Goal: Find specific page/section

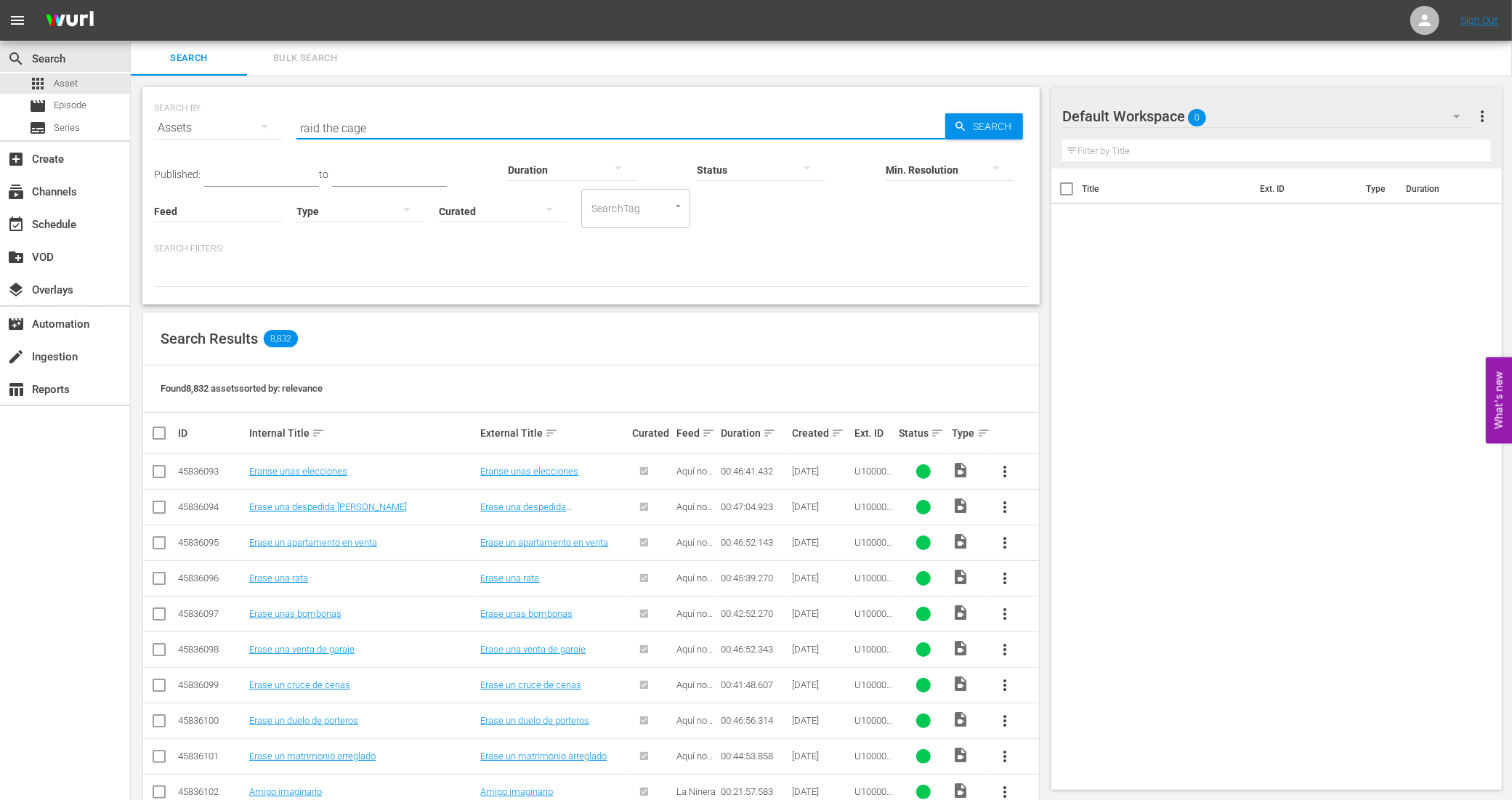
type input "raid the cage"
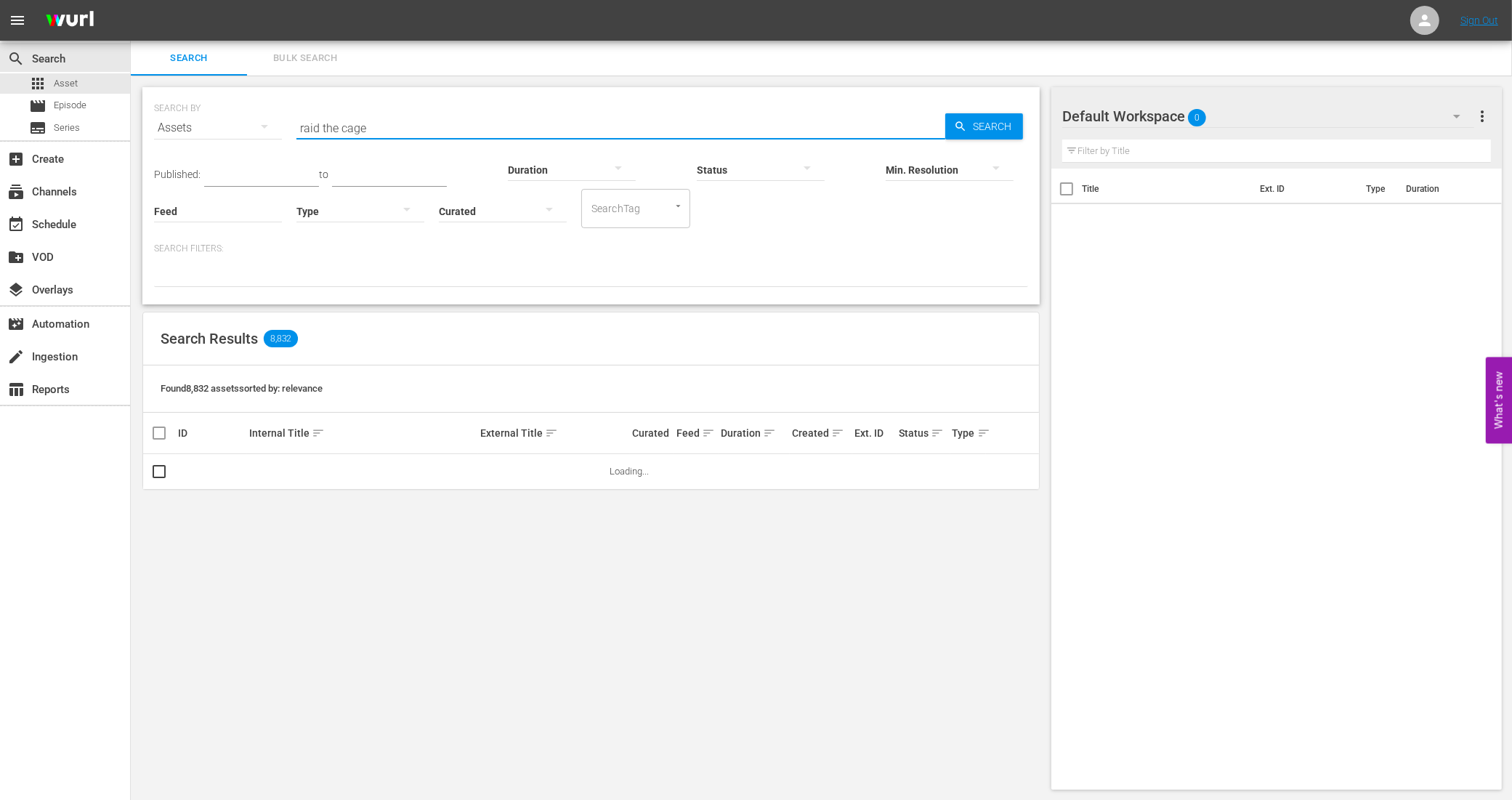
click at [212, 124] on div "Assets" at bounding box center [217, 127] width 128 height 40
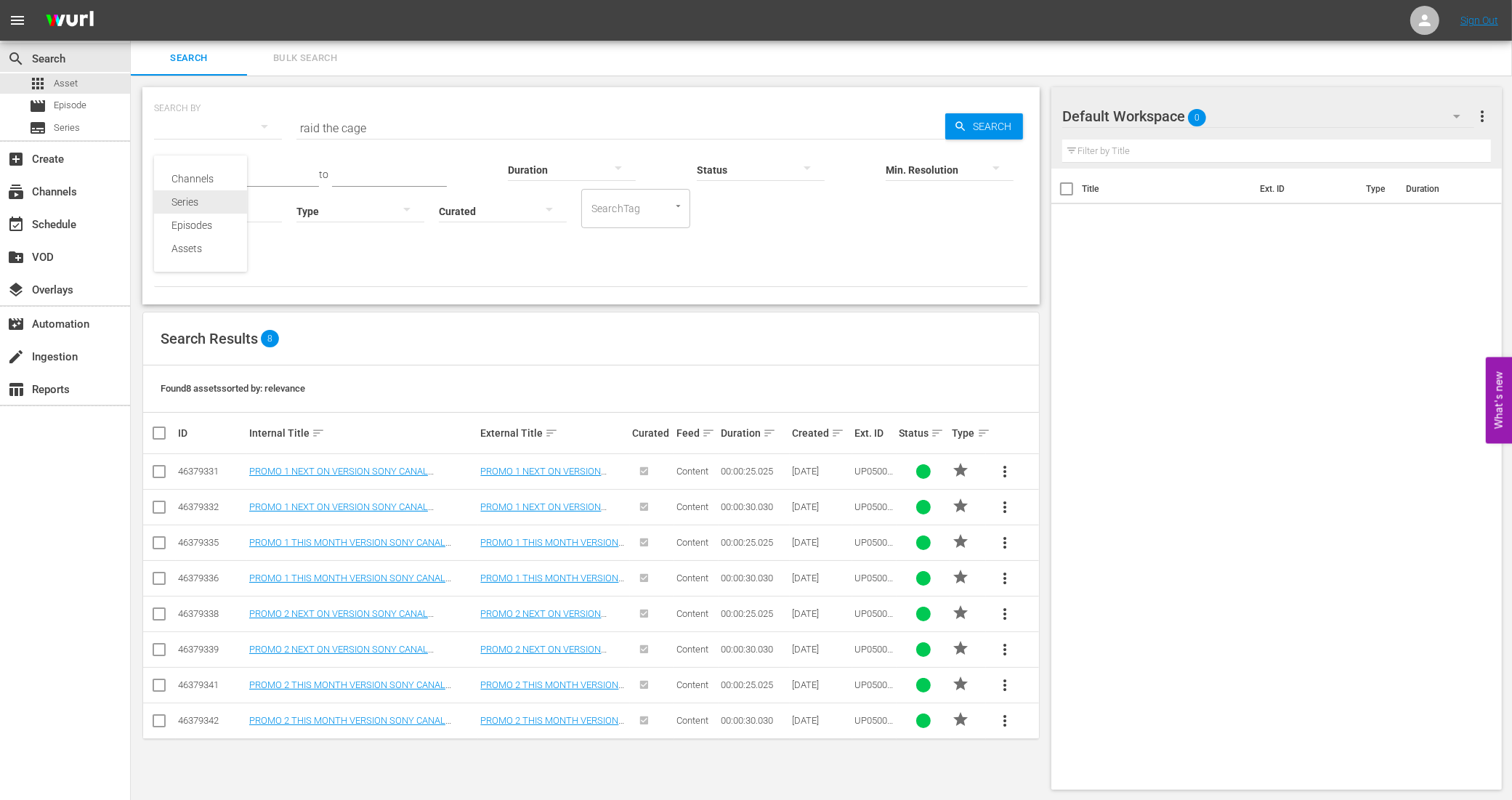
click at [203, 202] on div "Series" at bounding box center [201, 202] width 58 height 23
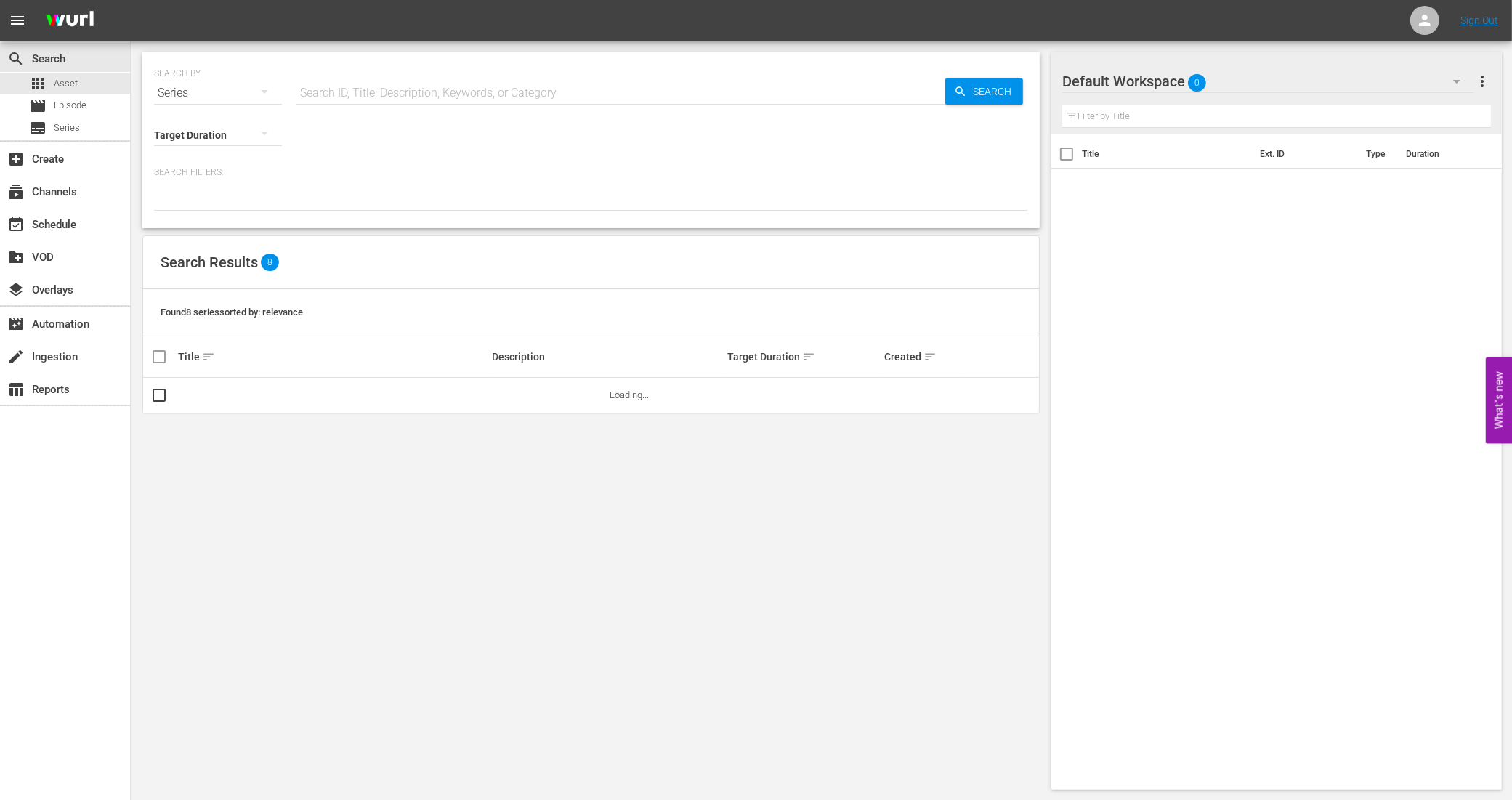
click at [398, 102] on input "text" at bounding box center [620, 93] width 649 height 35
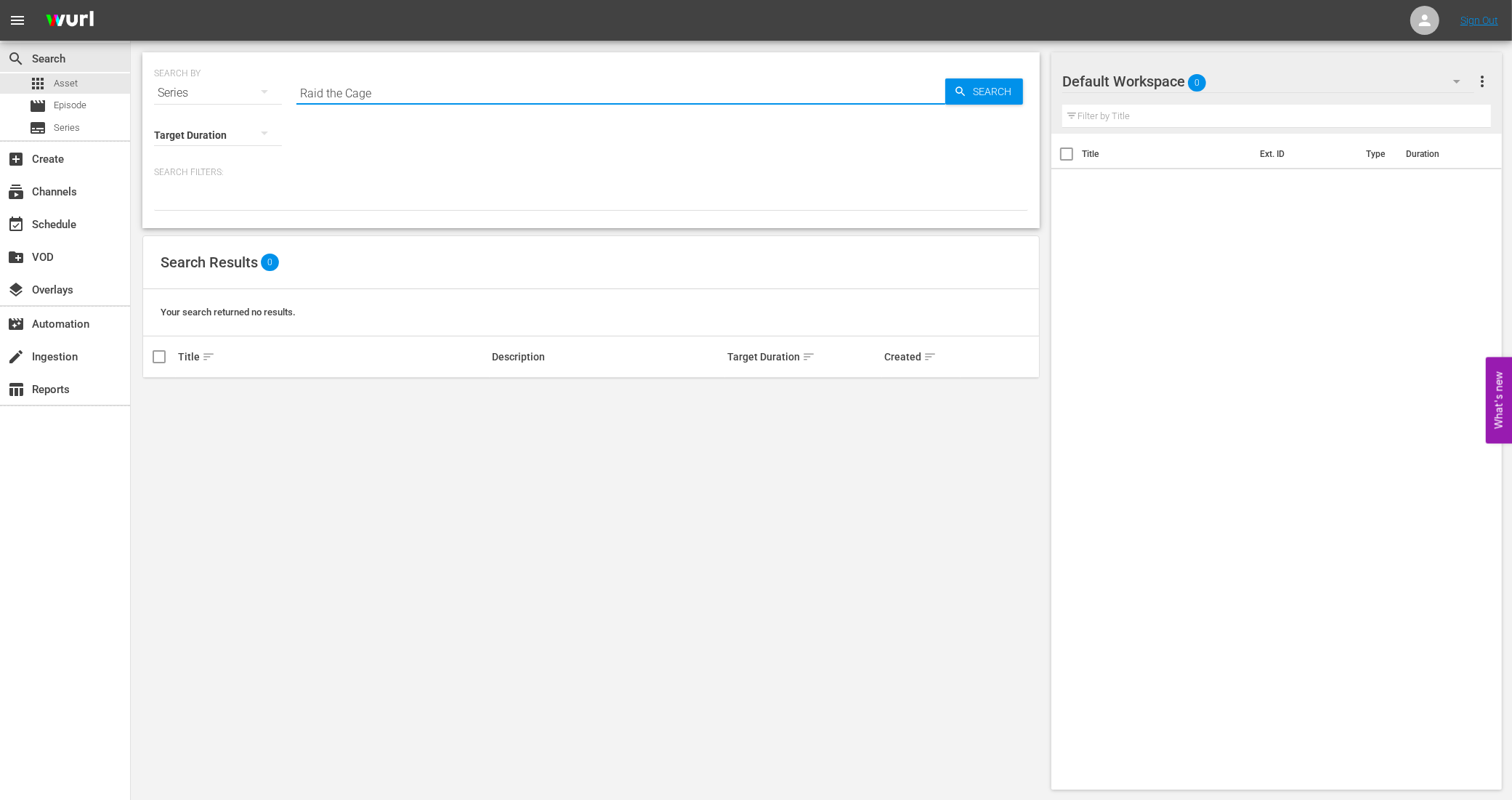
drag, startPoint x: 390, startPoint y: 98, endPoint x: 271, endPoint y: 88, distance: 119.4
click at [271, 88] on div "SEARCH BY Search By Series Search ID, Title, Description, Keywords, or Category…" at bounding box center [590, 84] width 874 height 52
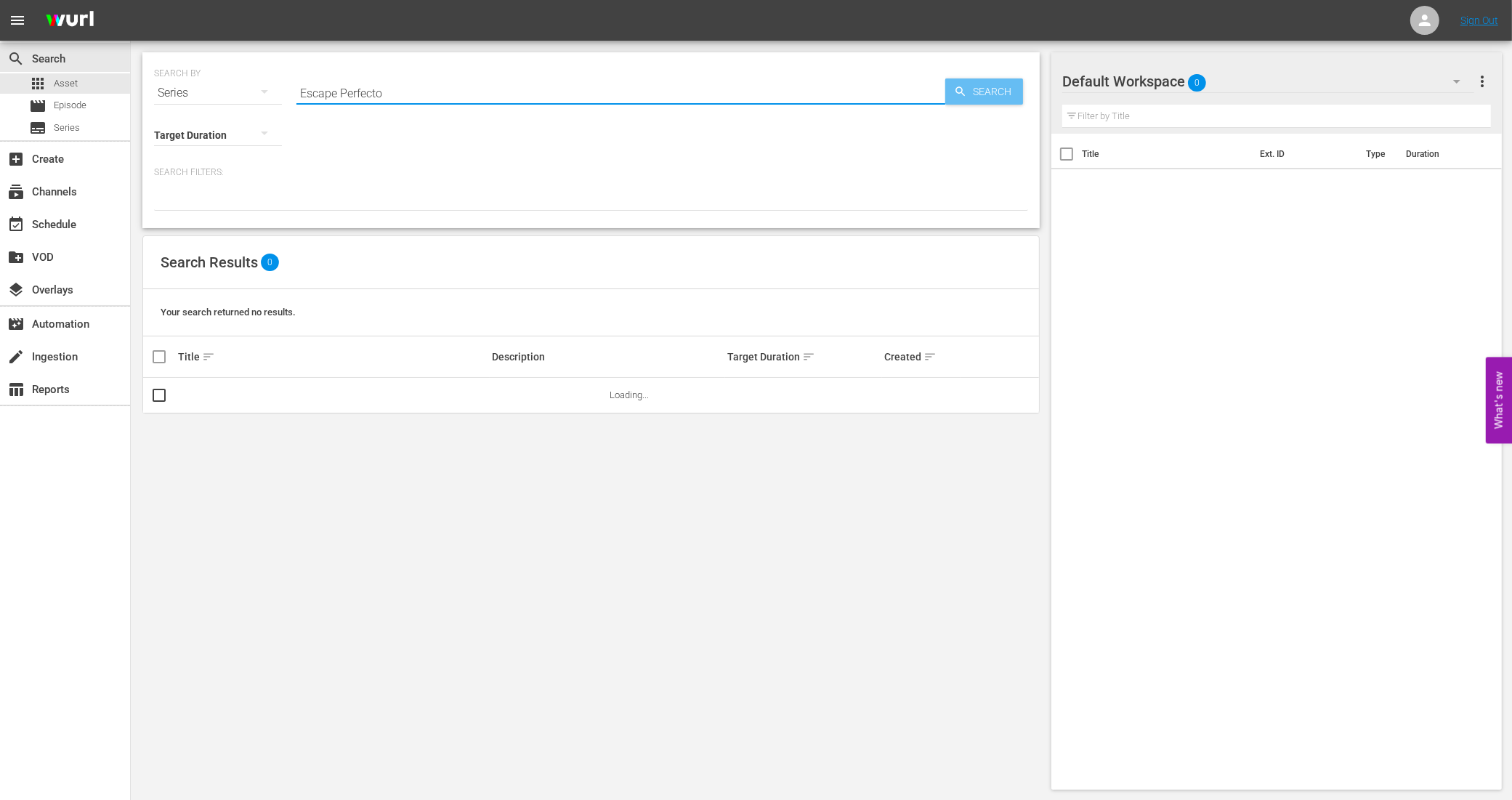
type input "Escape Perfecto"
click at [995, 84] on span "Search" at bounding box center [995, 91] width 56 height 26
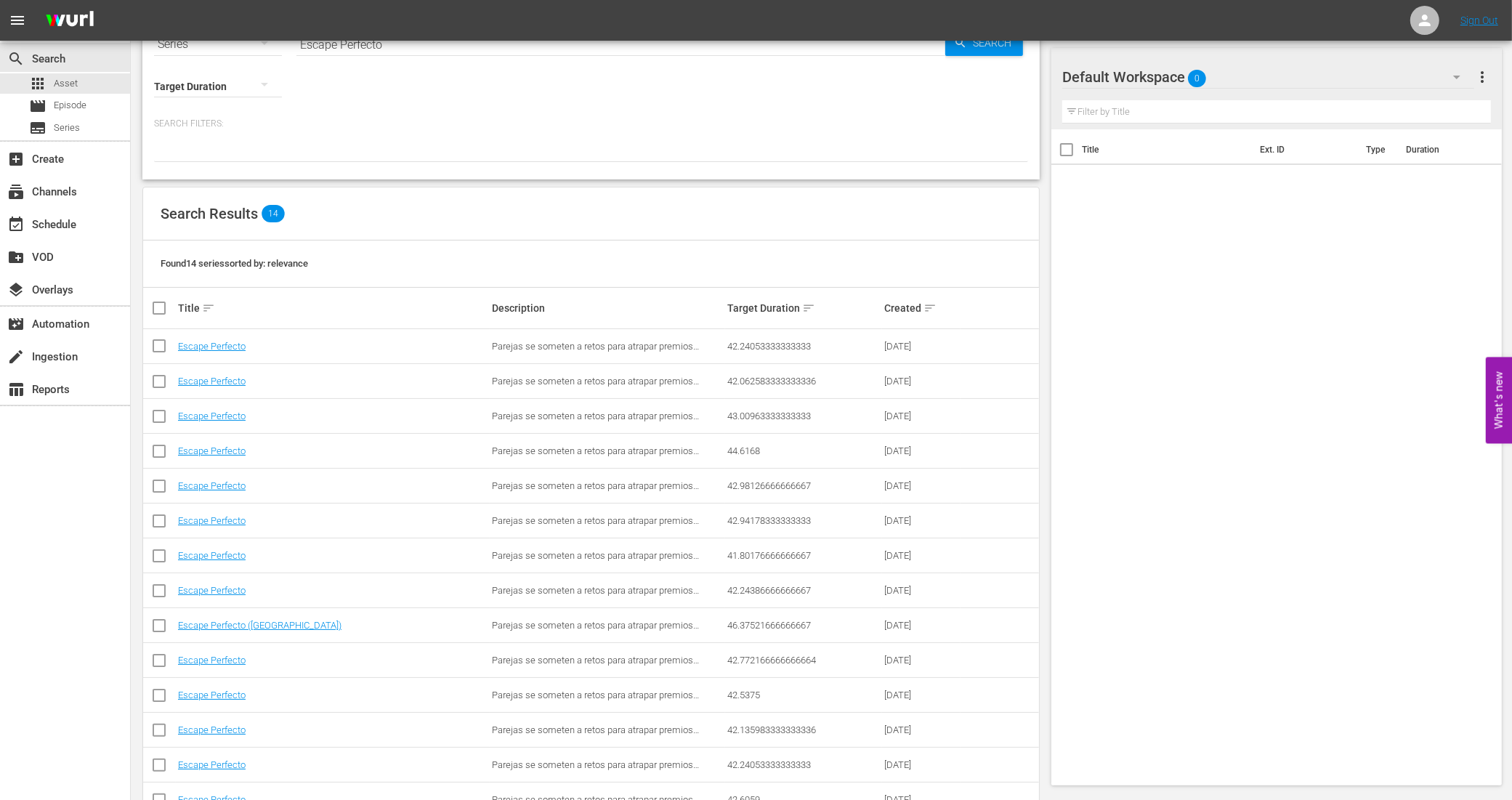
scroll to position [93, 0]
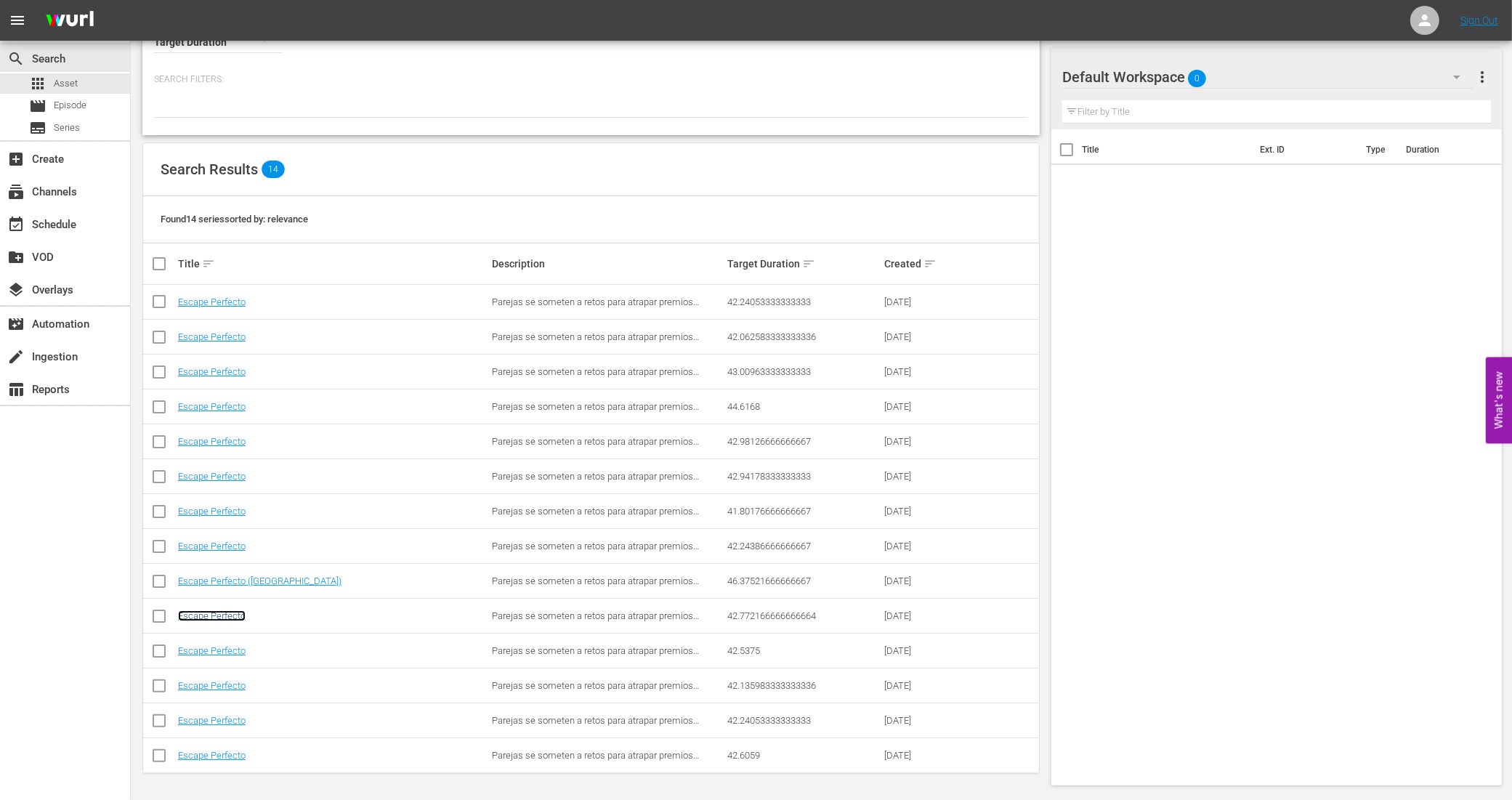
click at [209, 614] on link "Escape Perfecto" at bounding box center [211, 615] width 68 height 11
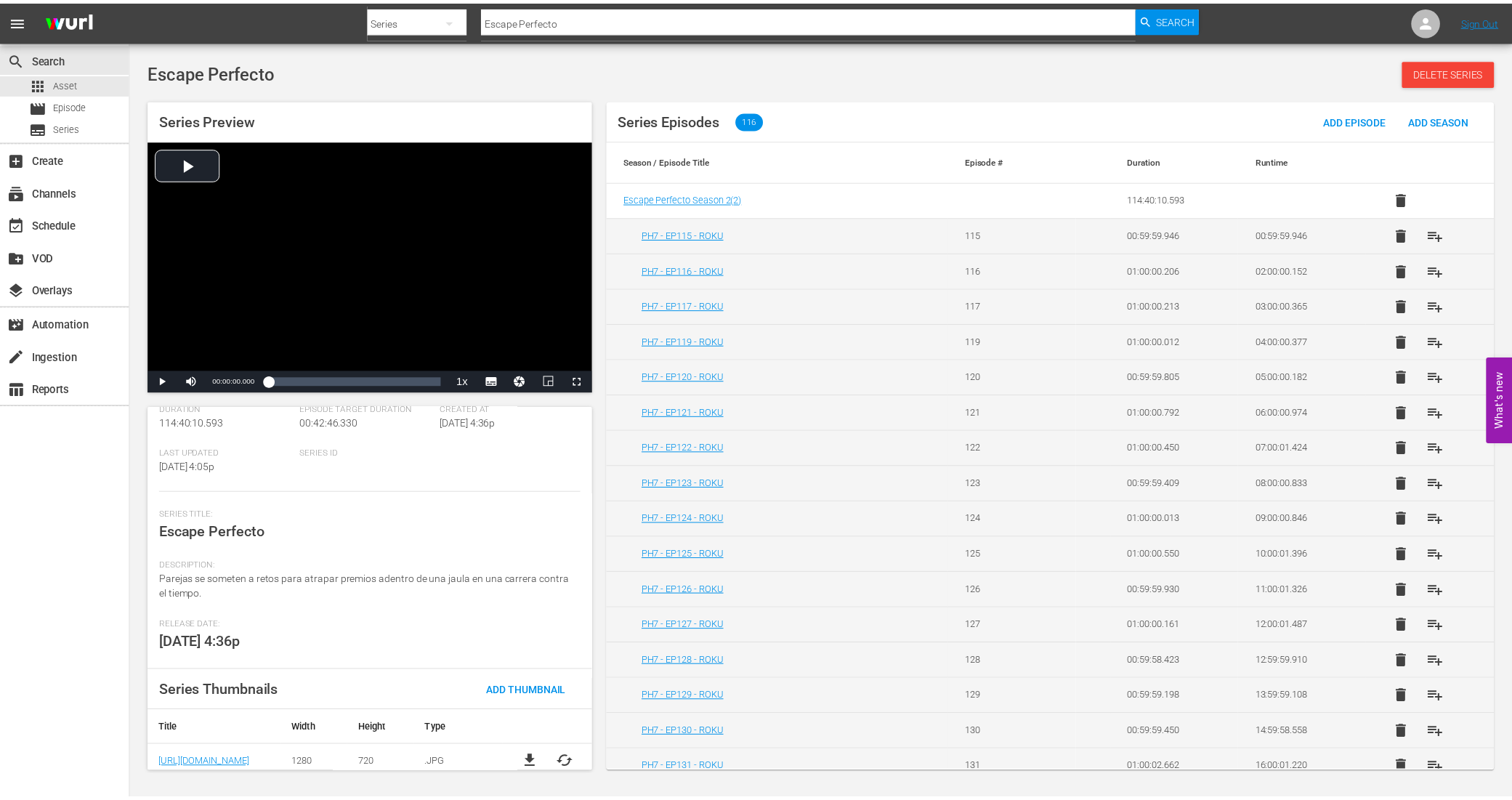
scroll to position [106, 0]
